Goal: Task Accomplishment & Management: Use online tool/utility

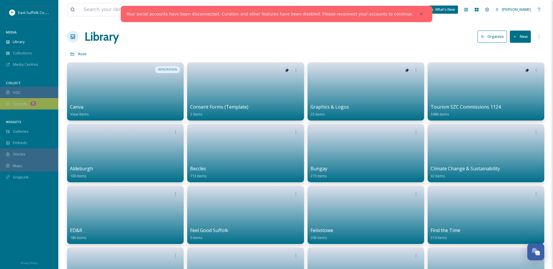
click at [42, 101] on div "Uploads 5" at bounding box center [29, 103] width 58 height 11
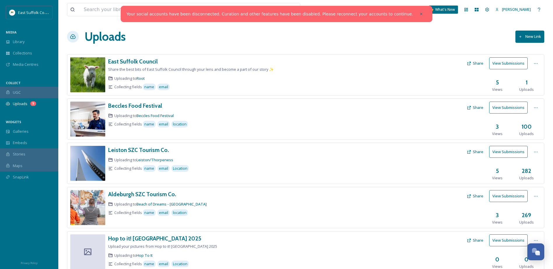
click at [181, 44] on div "Uploads New Link" at bounding box center [305, 36] width 477 height 17
click at [197, 34] on div "Uploads New Link" at bounding box center [305, 36] width 477 height 17
click at [523, 40] on button "New Link" at bounding box center [529, 37] width 29 height 12
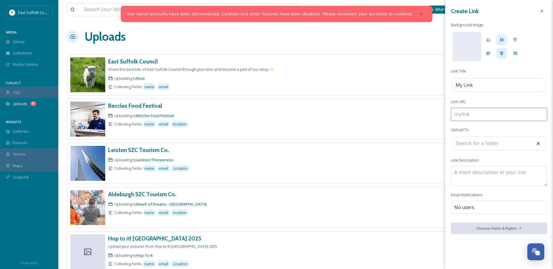
click at [506, 153] on div "Create Link Background Image [PERSON_NAME] My Link Link URL Upload To Link Desc…" at bounding box center [499, 120] width 108 height 240
click at [488, 90] on div "My Link" at bounding box center [499, 84] width 93 height 13
type input "t"
type input "T"
type input "te"
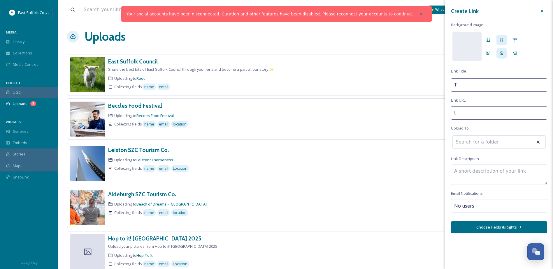
type input "Te"
type input "tes"
type input "Tes"
type input "test"
type input "Test"
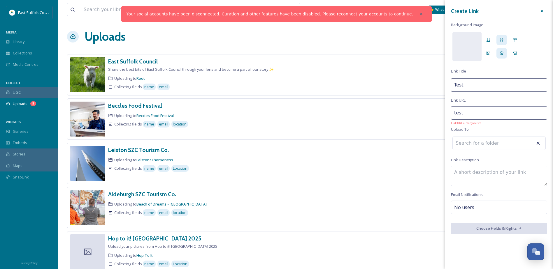
click at [493, 99] on div "Create Link Background Image [PERSON_NAME] Test Link URL test Link URL already …" at bounding box center [499, 120] width 108 height 240
click at [492, 111] on input "test" at bounding box center [499, 114] width 96 height 13
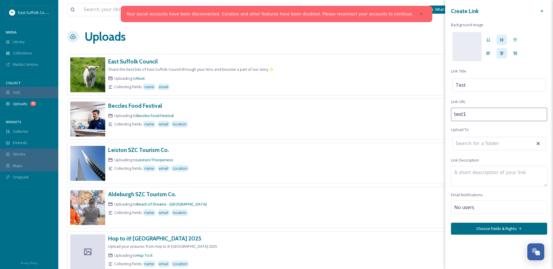
type input "test1"
click at [483, 102] on div "Create Link Background Image [PERSON_NAME] Test Link URL test1 Upload To Link D…" at bounding box center [499, 120] width 108 height 241
click at [494, 152] on div "Create Link Background Image [PERSON_NAME] Test Link URL test1 Upload To Link D…" at bounding box center [499, 120] width 108 height 241
click at [495, 157] on div "Create Link Background Image [PERSON_NAME] Test Link URL test1 Upload To Link D…" at bounding box center [499, 120] width 108 height 241
click at [499, 209] on div "No users" at bounding box center [499, 207] width 96 height 13
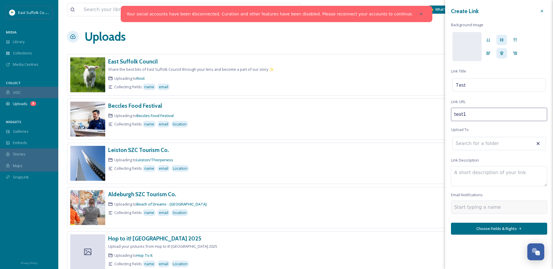
click at [497, 206] on input at bounding box center [483, 207] width 58 height 7
click at [495, 195] on div "Create Link Background Image [PERSON_NAME] Test Link URL test1 Upload To Link D…" at bounding box center [499, 120] width 108 height 241
click at [498, 227] on button "Choose Fields & Rights" at bounding box center [499, 229] width 96 height 12
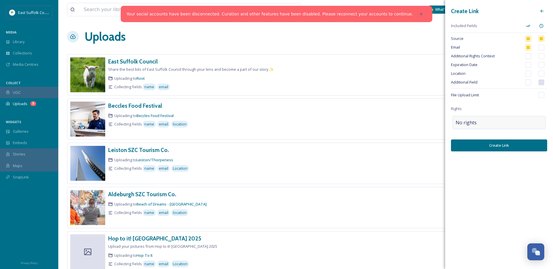
click at [475, 121] on span "No rights" at bounding box center [466, 122] width 21 height 7
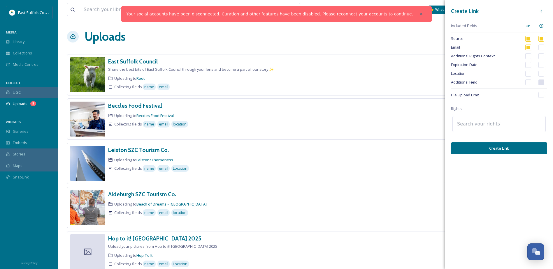
click at [476, 102] on div "Create Link Included Fields Source Email Additional Rights Context Expiration D…" at bounding box center [499, 80] width 108 height 160
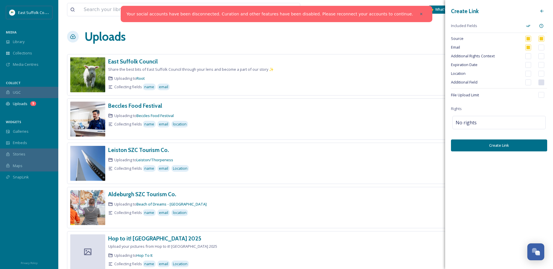
click at [510, 101] on div "Create Link Included Fields Source Email Additional Rights Context Expiration D…" at bounding box center [499, 78] width 108 height 157
click at [500, 120] on div "No rights" at bounding box center [499, 122] width 93 height 13
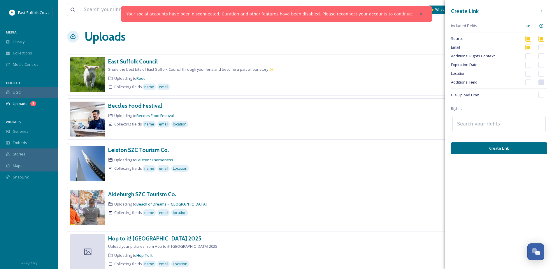
click at [498, 110] on div "Create Link Included Fields Source Email Additional Rights Context Expiration D…" at bounding box center [499, 80] width 108 height 160
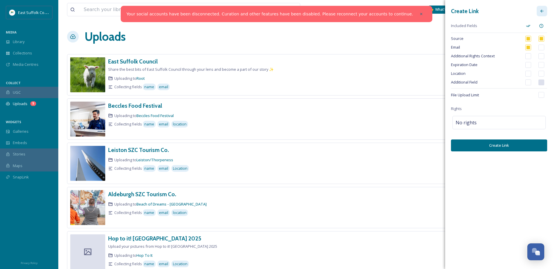
click at [541, 13] on icon at bounding box center [542, 11] width 5 height 5
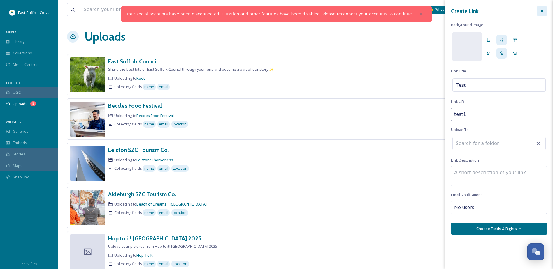
click at [546, 10] on div at bounding box center [542, 11] width 10 height 10
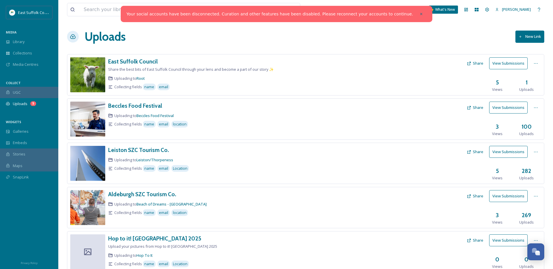
click at [262, 28] on div "Uploads New Link" at bounding box center [305, 36] width 477 height 17
click at [204, 44] on div "Uploads New Link" at bounding box center [305, 36] width 477 height 17
click at [199, 30] on div "Uploads New Link" at bounding box center [305, 36] width 477 height 17
click at [416, 17] on div at bounding box center [421, 14] width 10 height 10
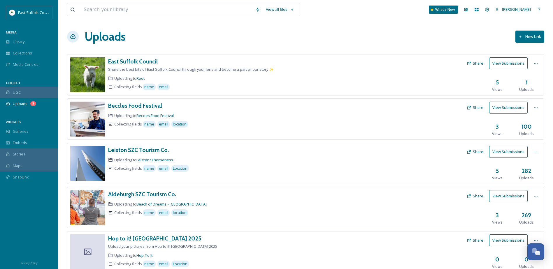
click at [342, 28] on div "Uploads New Link" at bounding box center [305, 36] width 477 height 17
drag, startPoint x: 389, startPoint y: 38, endPoint x: 359, endPoint y: 29, distance: 31.0
click at [389, 38] on div "Uploads New Link" at bounding box center [305, 36] width 477 height 17
